Goal: Task Accomplishment & Management: Use online tool/utility

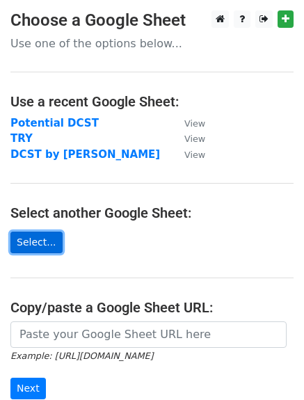
click at [39, 242] on link "Select..." at bounding box center [36, 243] width 52 height 22
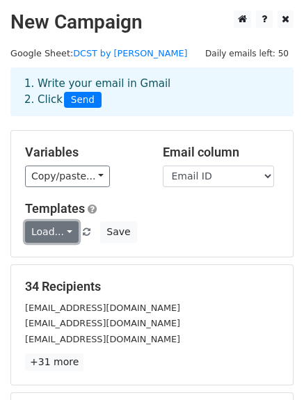
click at [63, 230] on link "Load..." at bounding box center [52, 232] width 54 height 22
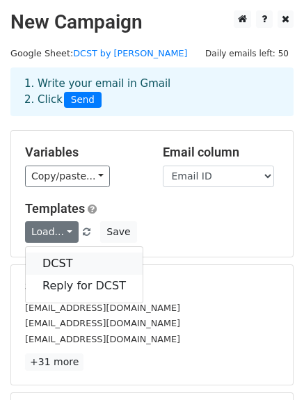
click at [82, 260] on link "DCST" at bounding box center [84, 264] width 117 height 22
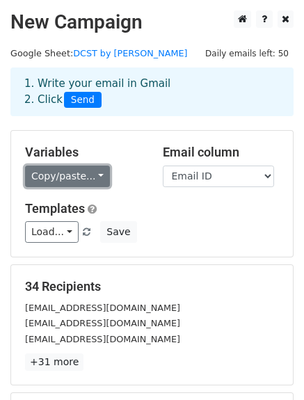
click at [62, 172] on link "Copy/paste..." at bounding box center [67, 177] width 85 height 22
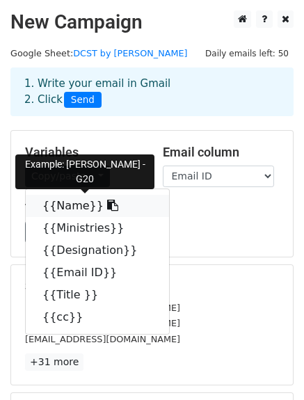
click at [70, 198] on link "{{Name}}" at bounding box center [97, 206] width 143 height 22
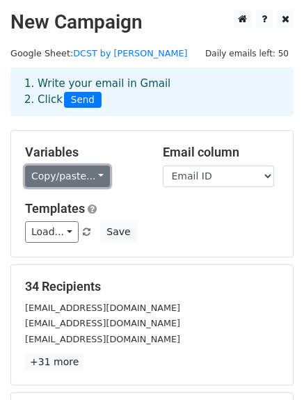
click at [40, 172] on link "Copy/paste..." at bounding box center [67, 177] width 85 height 22
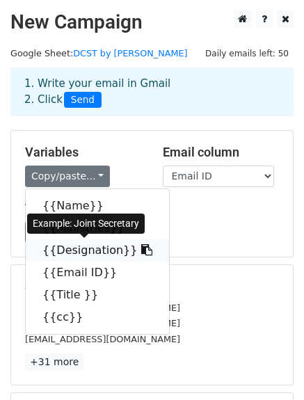
click at [74, 249] on link "{{Designation}}" at bounding box center [97, 250] width 143 height 22
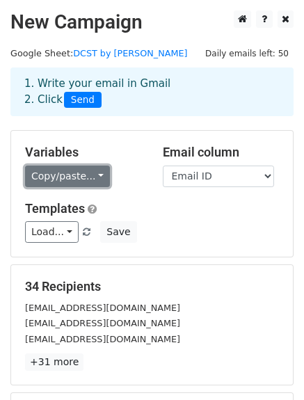
click at [45, 176] on link "Copy/paste..." at bounding box center [67, 177] width 85 height 22
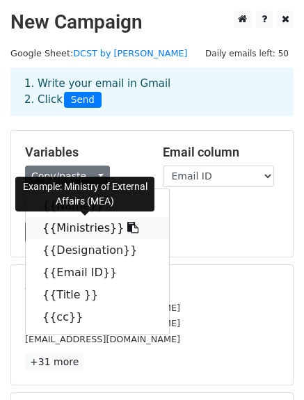
click at [67, 230] on link "{{Ministries}}" at bounding box center [97, 228] width 143 height 22
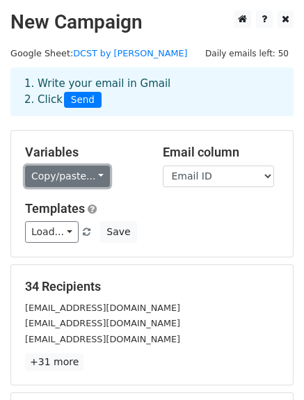
click at [73, 182] on link "Copy/paste..." at bounding box center [67, 177] width 85 height 22
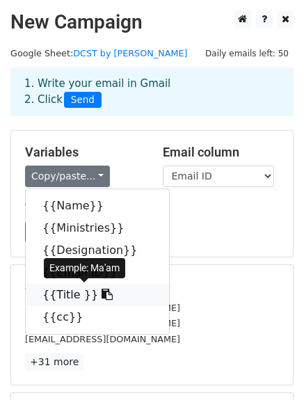
click at [64, 301] on link "{{Title }}" at bounding box center [97, 295] width 143 height 22
